Goal: Information Seeking & Learning: Learn about a topic

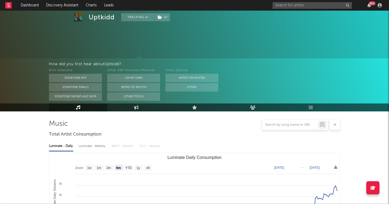
select select "6m"
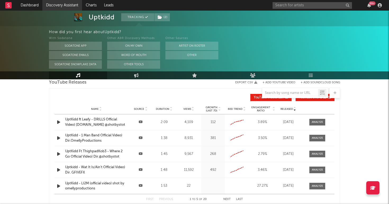
click at [60, 7] on link "Discovery Assistant" at bounding box center [62, 5] width 40 height 11
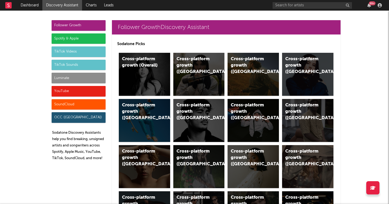
click at [75, 104] on div "SoundCloud" at bounding box center [79, 104] width 54 height 11
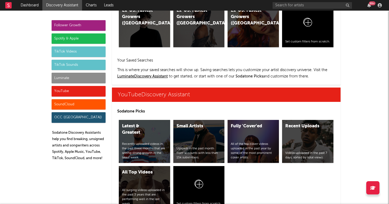
scroll to position [3199, 0]
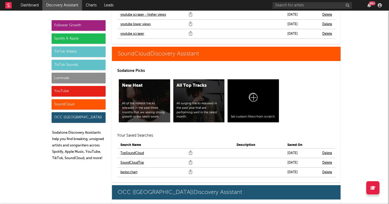
click at [130, 169] on link "bestscchart" at bounding box center [128, 172] width 17 height 6
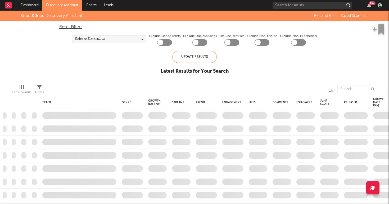
checkbox input "true"
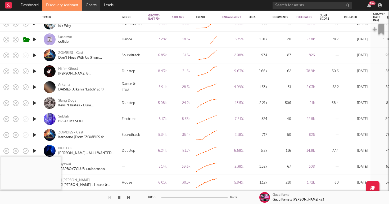
click at [89, 7] on link "Charts" at bounding box center [91, 5] width 18 height 11
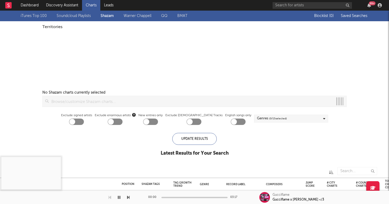
checkbox input "true"
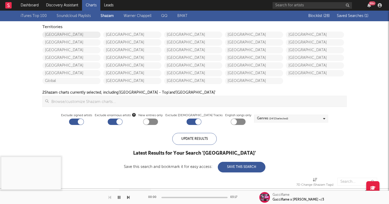
click at [70, 34] on link "[GEOGRAPHIC_DATA]" at bounding box center [71, 35] width 58 height 6
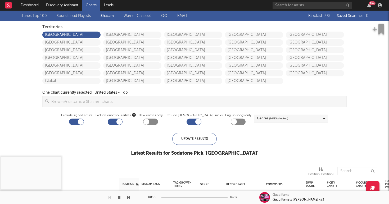
click at [345, 13] on div "Blocklist ( 28 ) Saved Searches ( 1 )" at bounding box center [335, 16] width 66 height 11
click at [345, 15] on span "Saved Searches ( 1 )" at bounding box center [353, 16] width 32 height 4
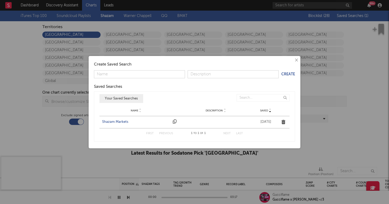
click at [126, 122] on div "Shazam Markets" at bounding box center [136, 121] width 68 height 5
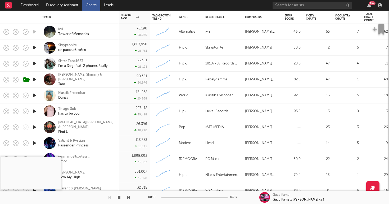
click at [34, 109] on icon "button" at bounding box center [35, 111] width 6 height 7
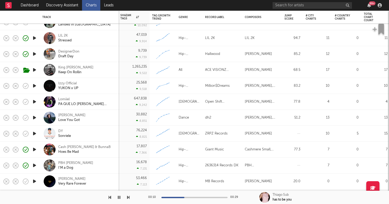
click at [35, 87] on icon "button" at bounding box center [35, 85] width 6 height 7
click at [72, 84] on div "Izzy Official" at bounding box center [68, 83] width 20 height 5
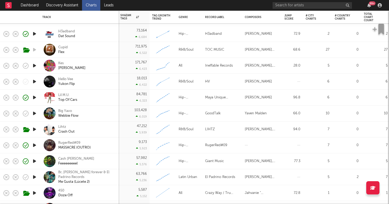
click at [36, 81] on icon "button" at bounding box center [35, 81] width 6 height 7
